Goal: Download file/media

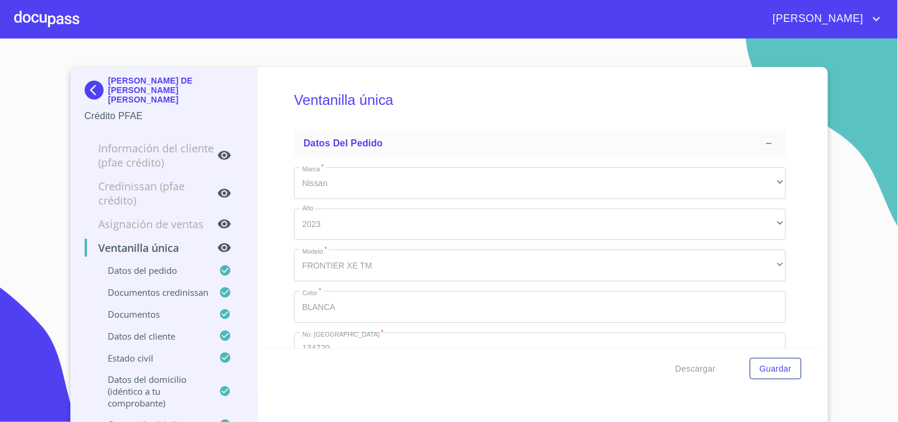
click at [75, 17] on div at bounding box center [46, 19] width 65 height 38
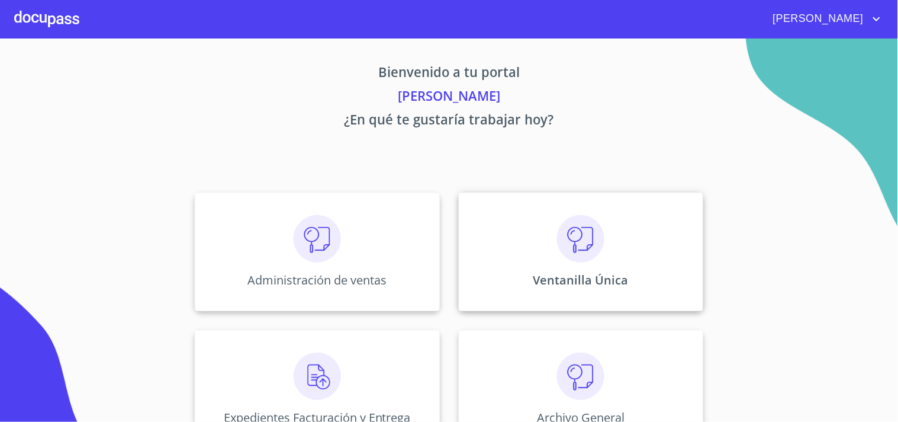
click at [531, 240] on div "Ventanilla Única" at bounding box center [581, 251] width 245 height 118
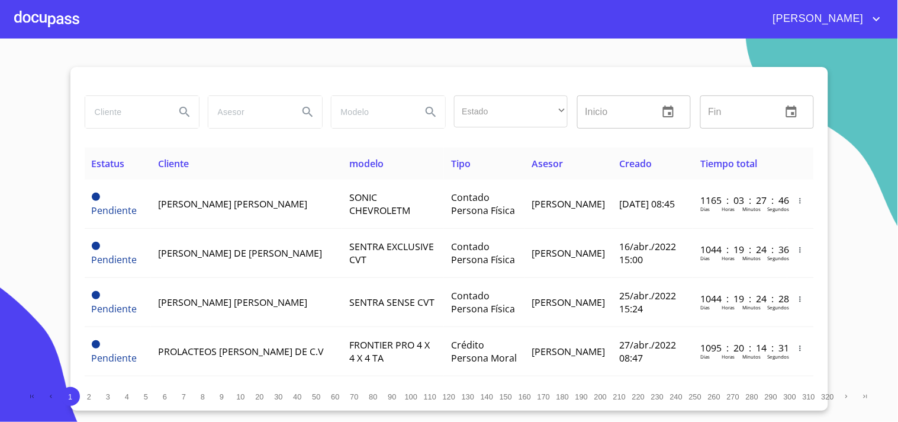
click at [126, 101] on input "search" at bounding box center [125, 112] width 81 height 32
type input "[PERSON_NAME]"
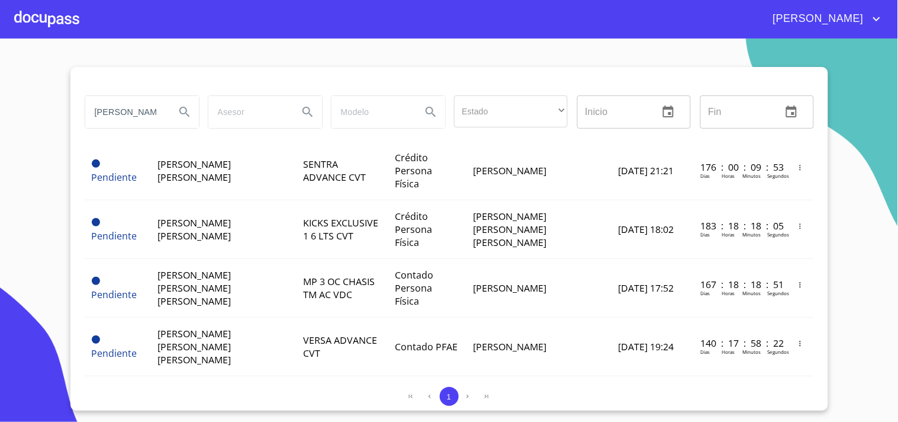
scroll to position [312, 0]
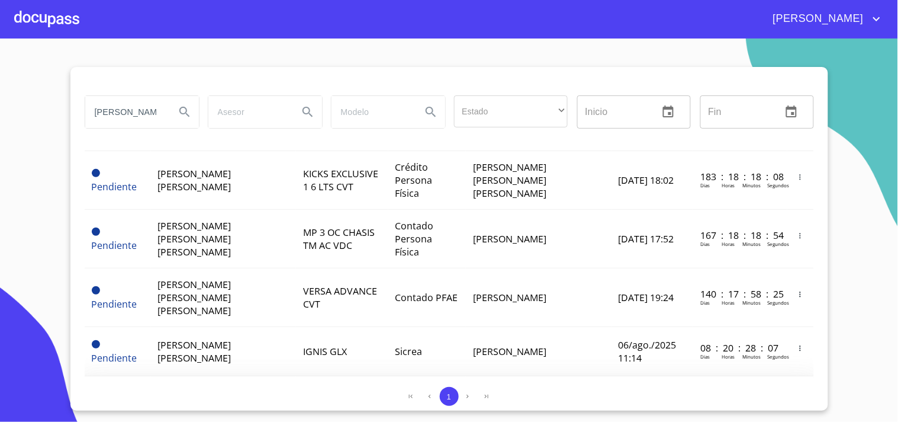
click at [532, 376] on td "[PERSON_NAME]" at bounding box center [538, 400] width 145 height 49
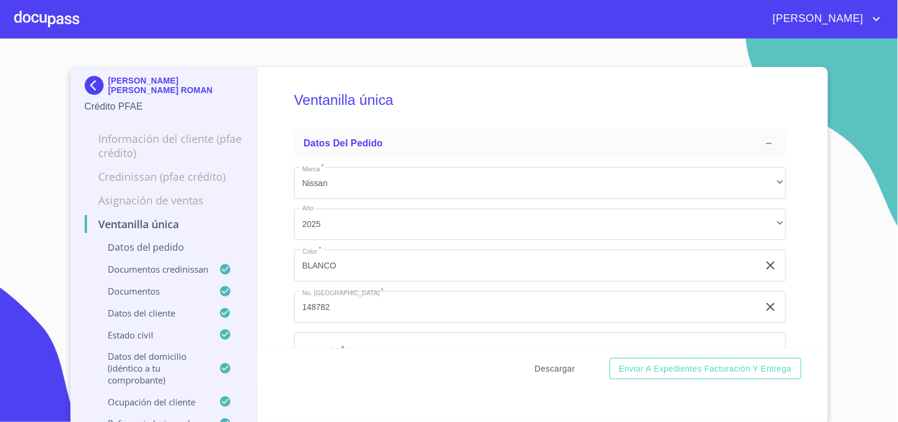
scroll to position [592, 0]
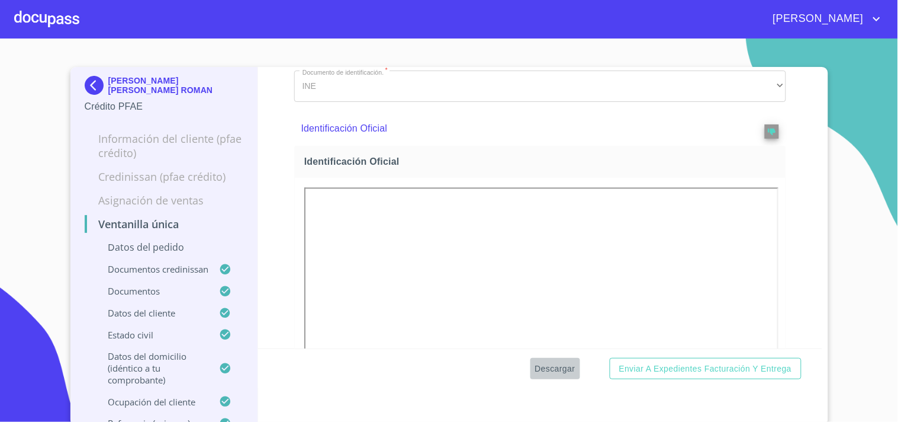
click at [558, 369] on span "Descargar" at bounding box center [555, 368] width 40 height 15
